Goal: Task Accomplishment & Management: Complete application form

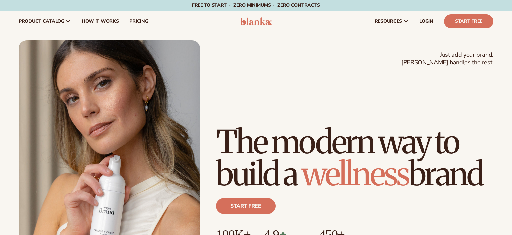
scroll to position [223, 0]
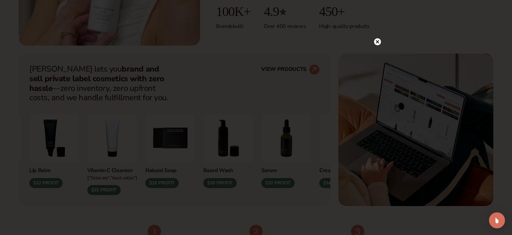
click at [377, 42] on icon at bounding box center [377, 41] width 3 height 3
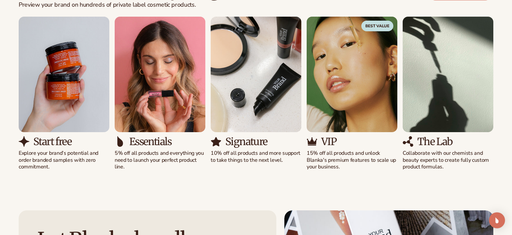
scroll to position [670, 0]
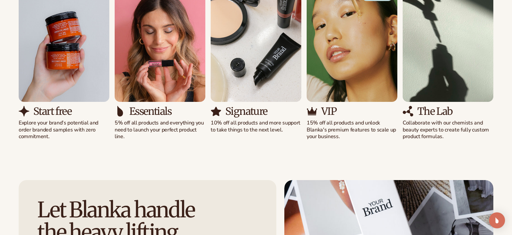
click at [57, 113] on h3 "Start free" at bounding box center [52, 111] width 38 height 11
click at [75, 80] on img "1 / 5" at bounding box center [64, 44] width 91 height 116
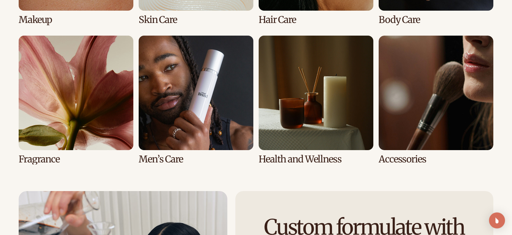
scroll to position [1428, 0]
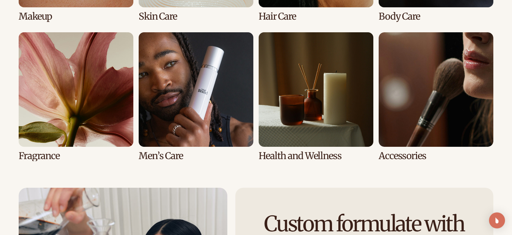
click at [115, 83] on link "5 / 8" at bounding box center [76, 96] width 115 height 129
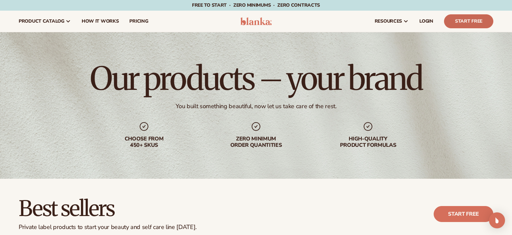
click at [484, 24] on link "Start Free" at bounding box center [468, 21] width 49 height 14
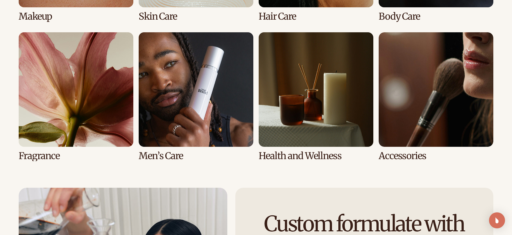
scroll to position [1428, 0]
